Goal: Navigation & Orientation: Find specific page/section

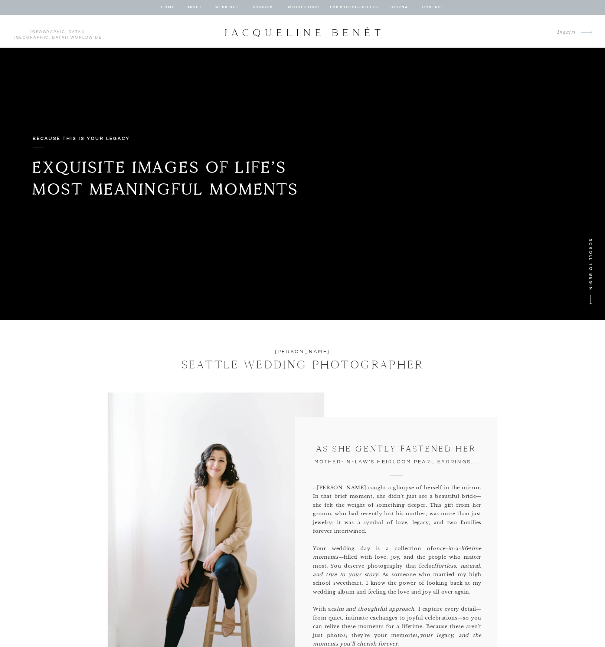
click at [197, 7] on nav "about" at bounding box center [195, 7] width 16 height 7
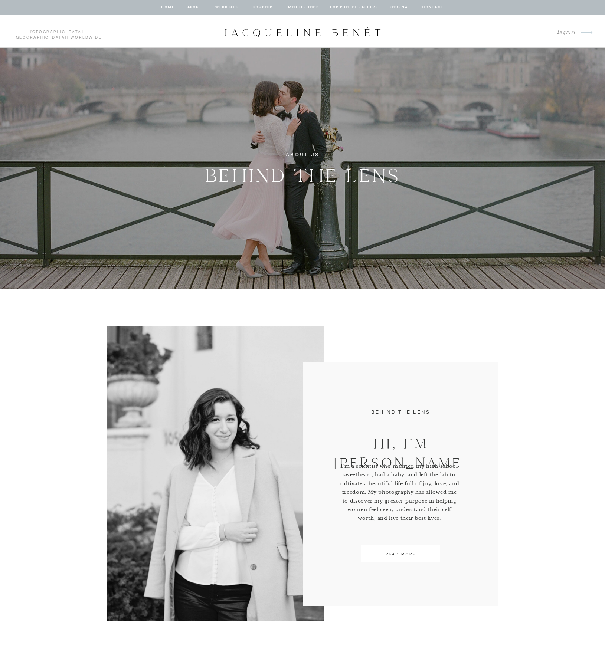
scroll to position [203, 0]
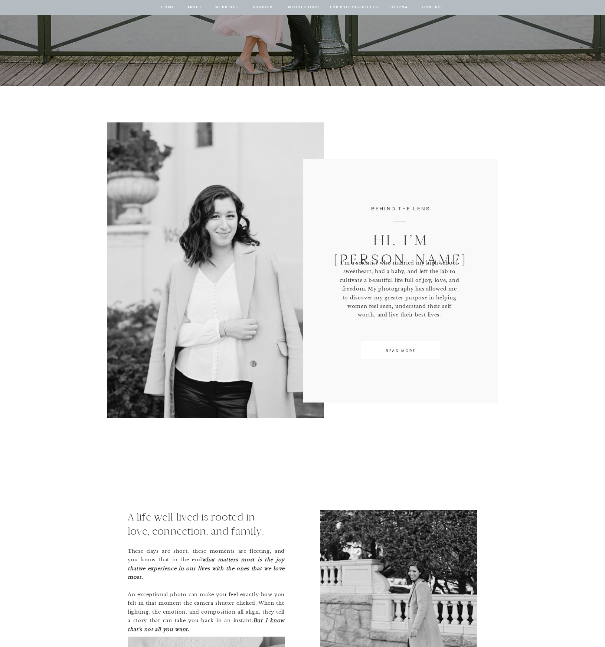
click at [414, 269] on p "I’m a scientist who married my high school sweetheart, had a baby, and left the…" at bounding box center [399, 297] width 120 height 77
click at [395, 351] on p "READ MORE" at bounding box center [401, 351] width 68 height 7
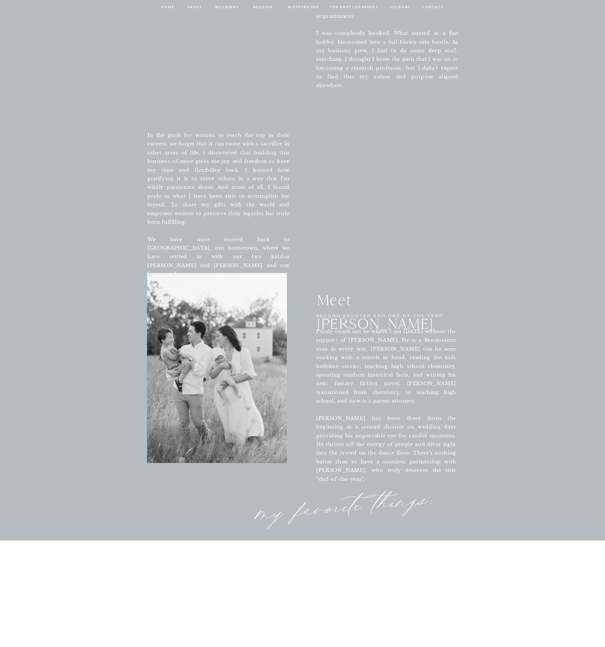
scroll to position [1626, 0]
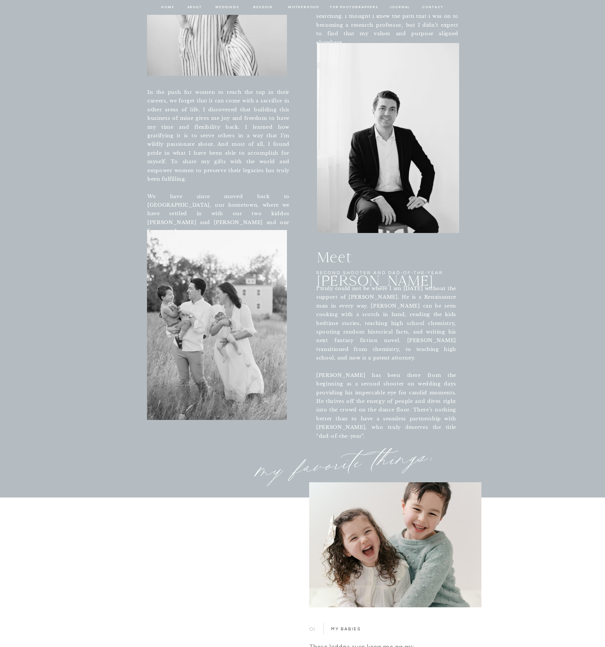
click at [401, 295] on p "I truly could not be where I am today without the support of Matt. He is a Rena…" at bounding box center [386, 352] width 140 height 136
click at [395, 298] on p "I truly could not be where I am today without the support of Matt. He is a Rena…" at bounding box center [386, 352] width 140 height 136
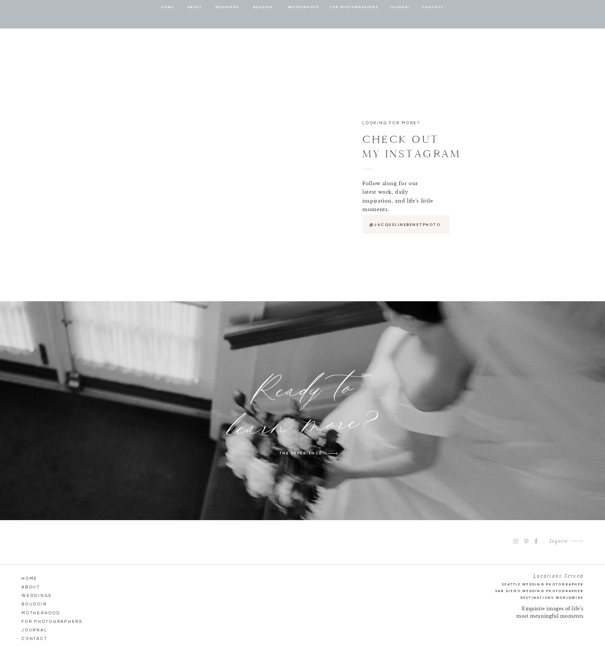
scroll to position [3734, 0]
